Goal: Information Seeking & Learning: Learn about a topic

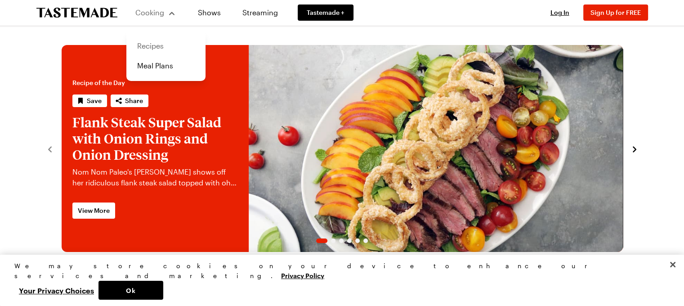
click at [150, 49] on link "Recipes" at bounding box center [166, 46] width 68 height 20
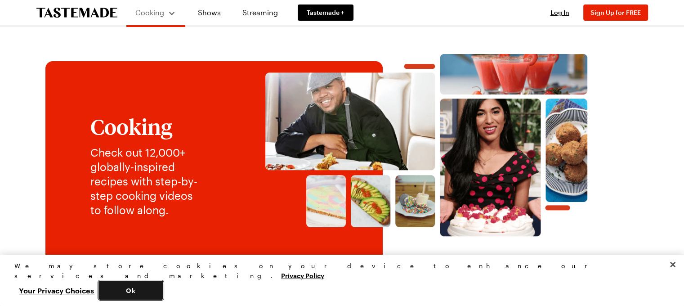
click at [163, 293] on button "Ok" at bounding box center [131, 290] width 65 height 19
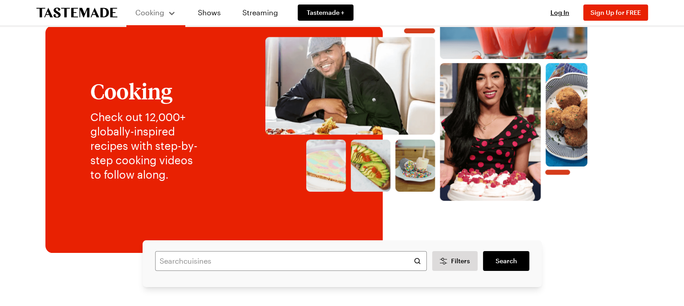
scroll to position [135, 0]
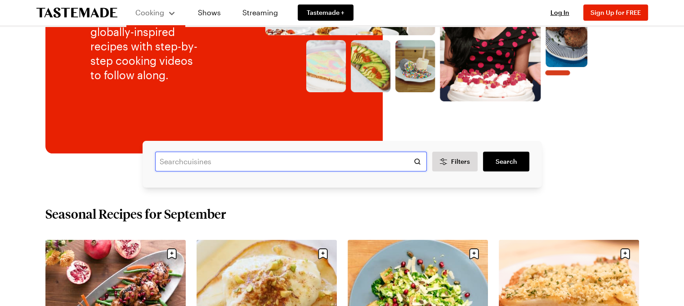
click at [207, 161] on input "text" at bounding box center [291, 162] width 272 height 20
type input "[PERSON_NAME]"
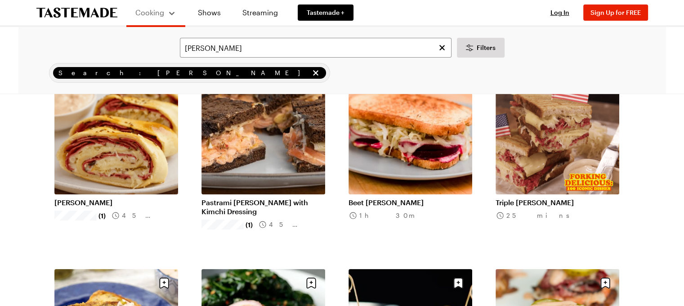
scroll to position [90, 0]
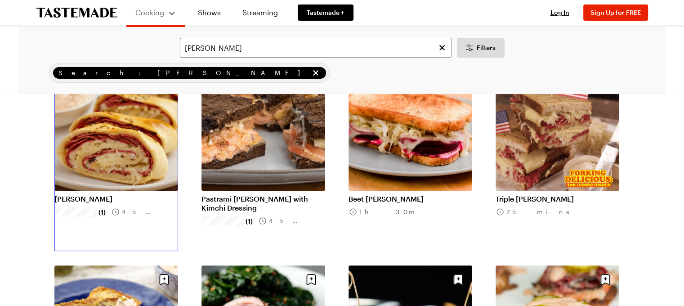
click at [95, 198] on link "[PERSON_NAME]" at bounding box center [116, 198] width 124 height 9
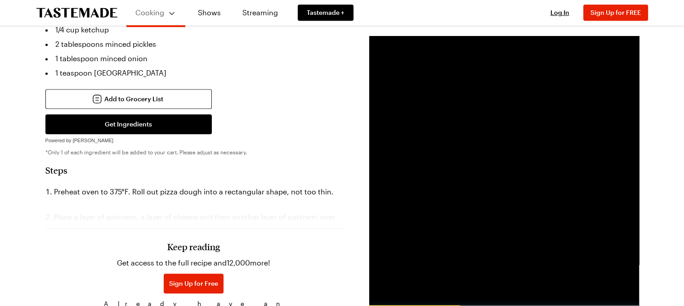
scroll to position [450, 0]
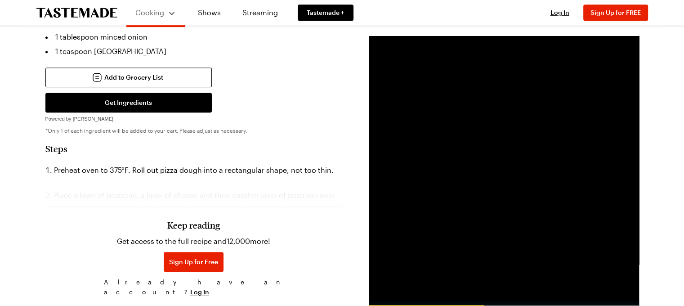
click at [270, 163] on li "Preheat oven to 375°F. Roll out pizza dough into a rectangular shape, not too t…" at bounding box center [193, 170] width 297 height 14
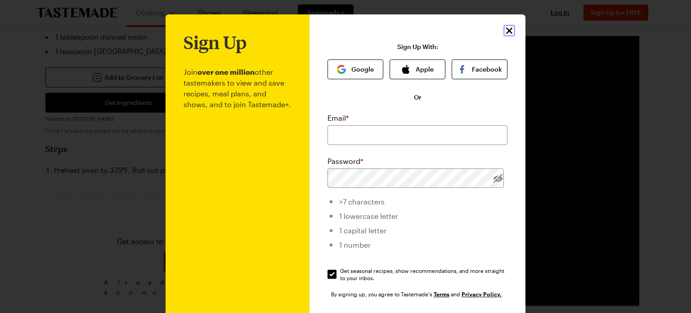
click at [506, 33] on icon "Close" at bounding box center [509, 30] width 11 height 11
